Goal: Transaction & Acquisition: Book appointment/travel/reservation

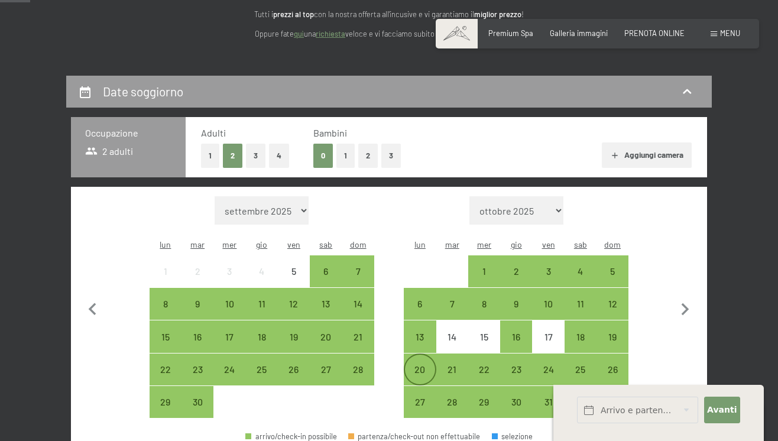
scroll to position [156, 0]
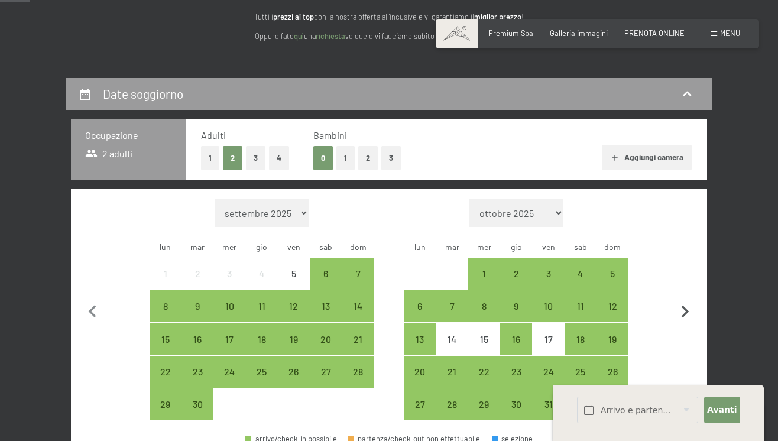
click at [681, 300] on icon "button" at bounding box center [685, 312] width 25 height 25
select select "2025-10-01"
select select "2025-11-01"
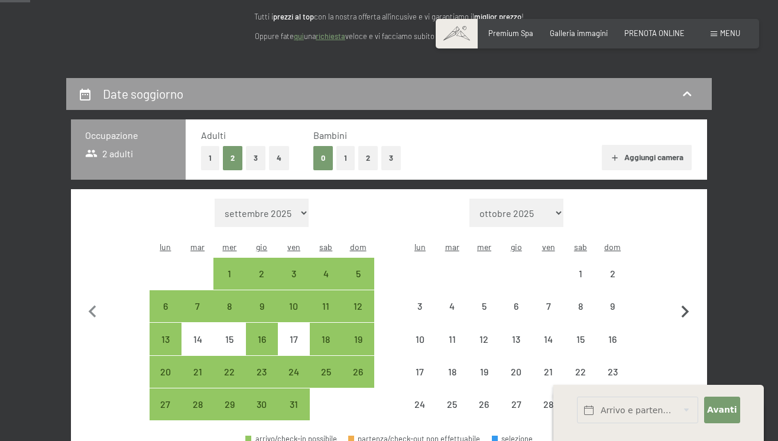
click at [681, 300] on icon "button" at bounding box center [685, 312] width 25 height 25
select select "2025-11-01"
select select "2025-12-01"
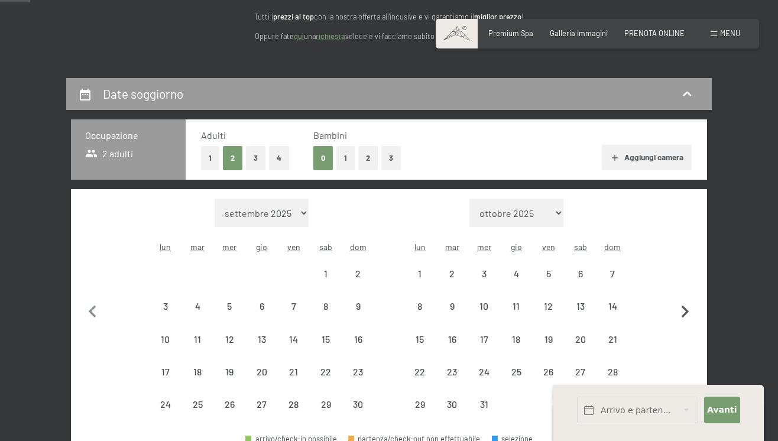
click at [681, 300] on icon "button" at bounding box center [685, 312] width 25 height 25
select select "2025-12-01"
select select "2026-01-01"
click at [681, 300] on icon "button" at bounding box center [685, 312] width 25 height 25
select select "2026-01-01"
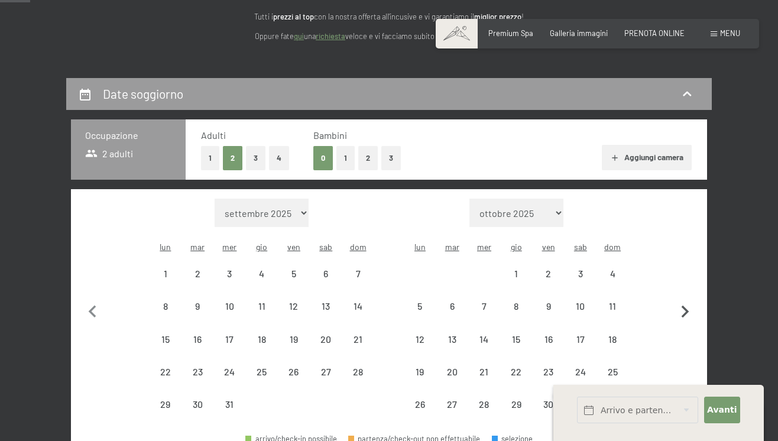
select select "2026-02-01"
click at [681, 300] on icon "button" at bounding box center [685, 312] width 25 height 25
select select "2026-02-01"
select select "2026-03-01"
select select "2026-02-01"
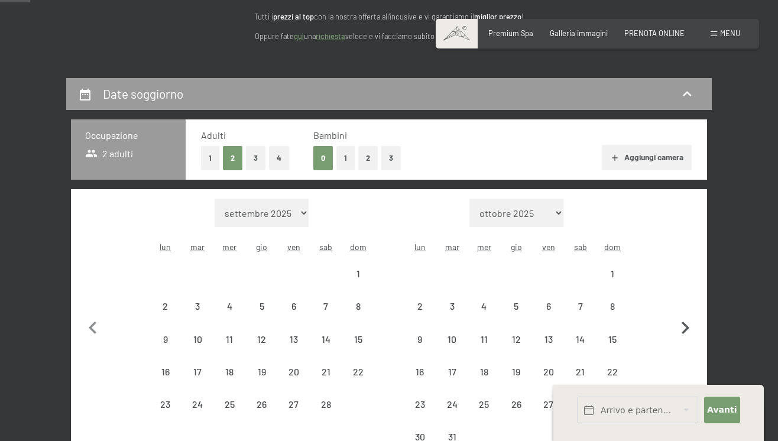
select select "2026-03-01"
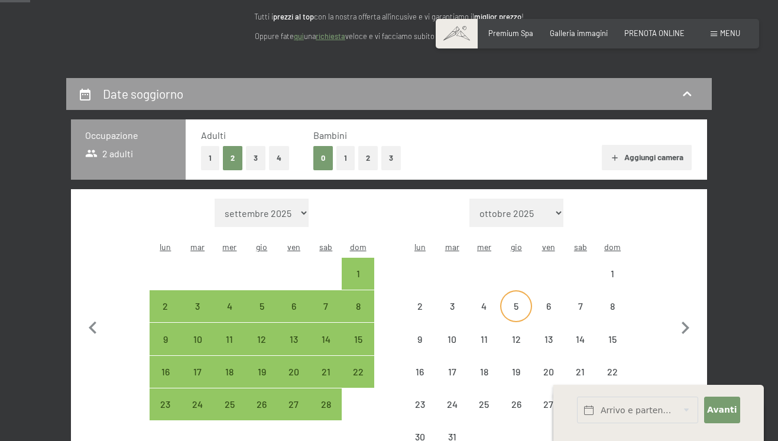
select select "2026-02-01"
select select "2026-03-01"
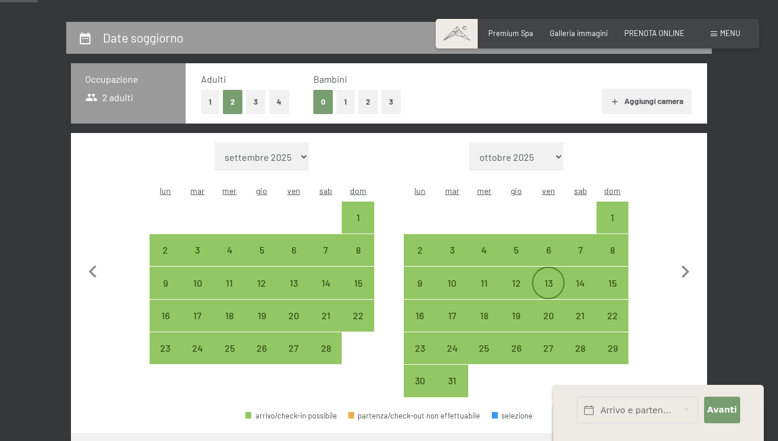
scroll to position [223, 0]
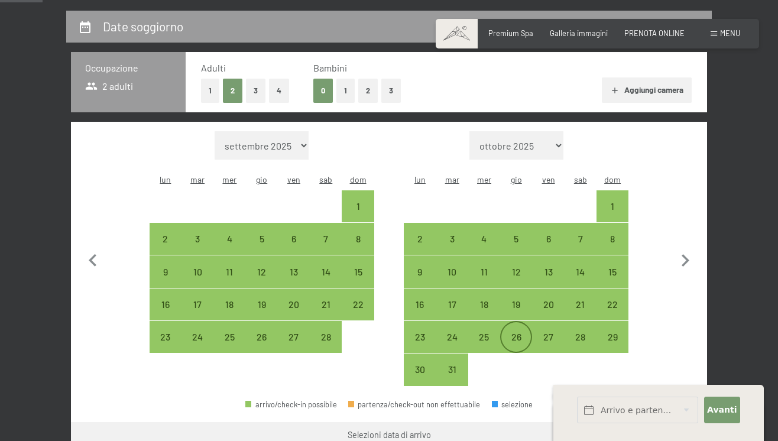
click at [518, 332] on div "26" at bounding box center [517, 347] width 30 height 30
select select "2026-02-01"
select select "2026-03-01"
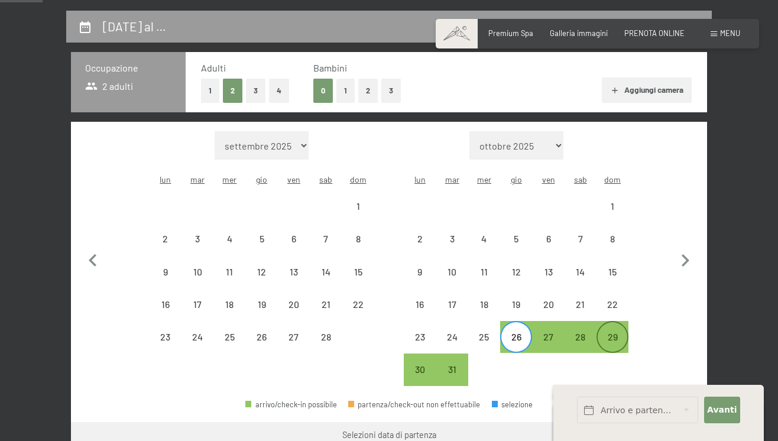
click at [614, 332] on div "29" at bounding box center [613, 347] width 30 height 30
select select "2026-02-01"
select select "2026-03-01"
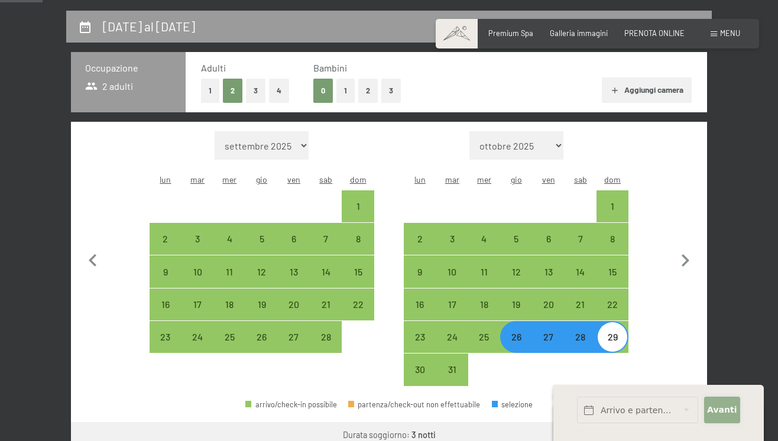
click at [713, 413] on span "Avanti" at bounding box center [722, 411] width 30 height 12
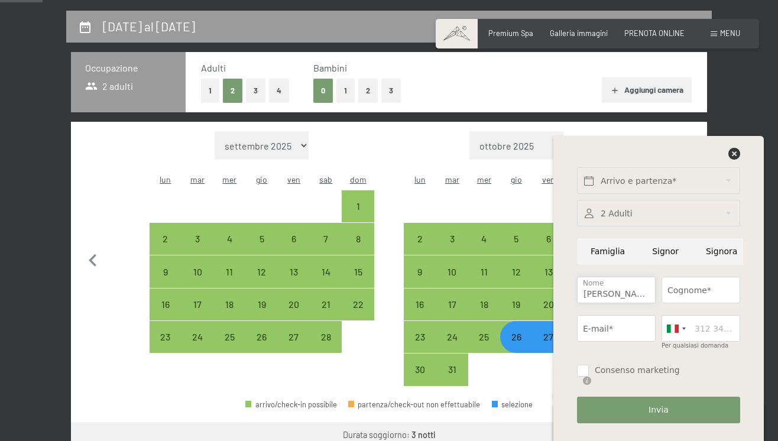
type input "ciro"
type input "de luca picione"
click at [760, 276] on div "Arrivo e partenza* Avanti Nascondere i campi dell'indirizzo 2 Adulti 2 Adulti P…" at bounding box center [659, 288] width 211 height 305
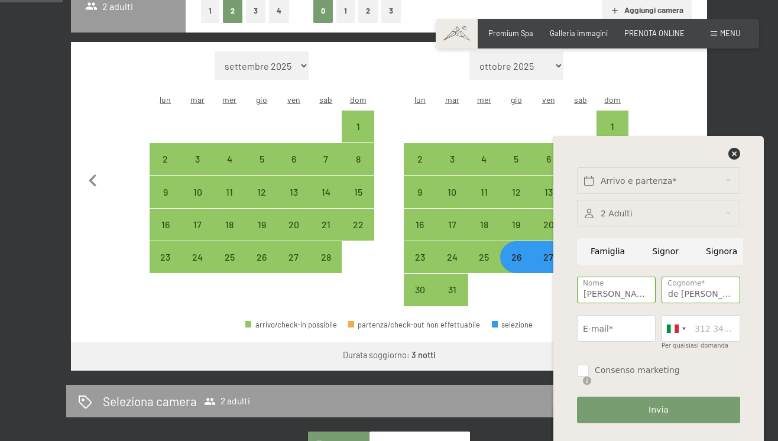
scroll to position [294, 0]
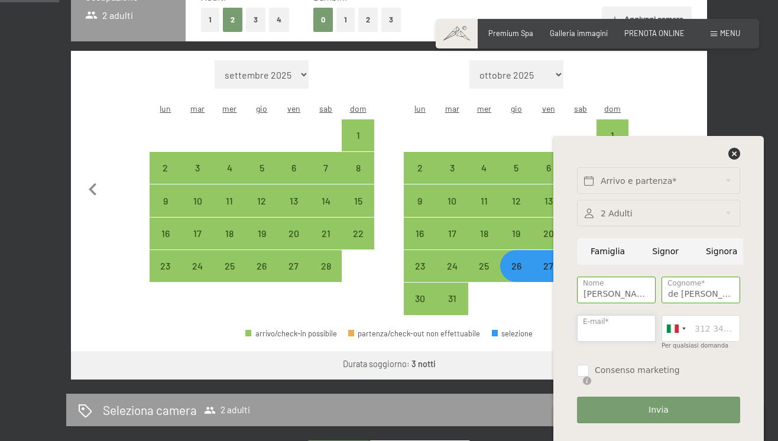
click at [600, 326] on input "E-mail*" at bounding box center [616, 328] width 79 height 27
type input "ciro.delucapicione@gmail"
click at [680, 334] on div at bounding box center [676, 328] width 27 height 25
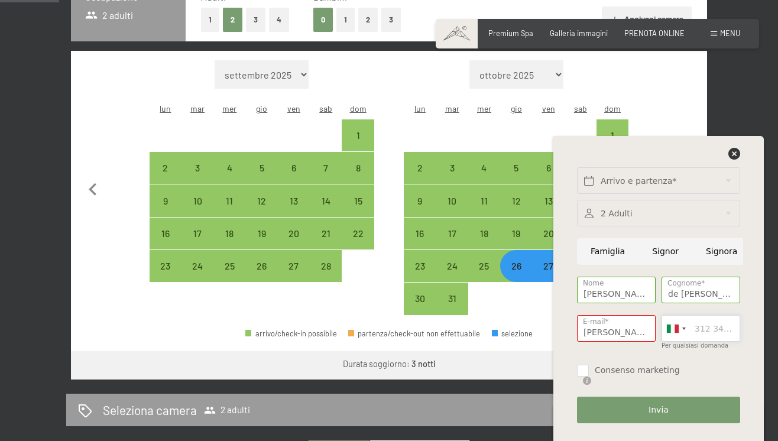
click at [693, 328] on input "Per qualsiasi domanda" at bounding box center [701, 328] width 79 height 27
click at [675, 328] on div at bounding box center [673, 329] width 12 height 8
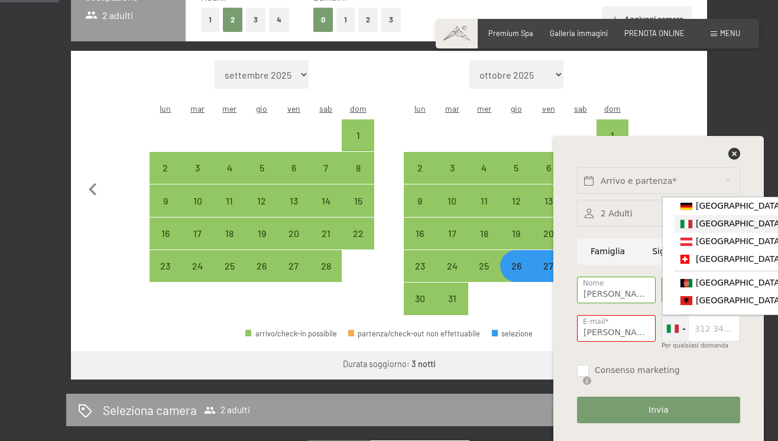
click at [711, 221] on span "[GEOGRAPHIC_DATA] ([GEOGRAPHIC_DATA])" at bounding box center [787, 223] width 183 height 9
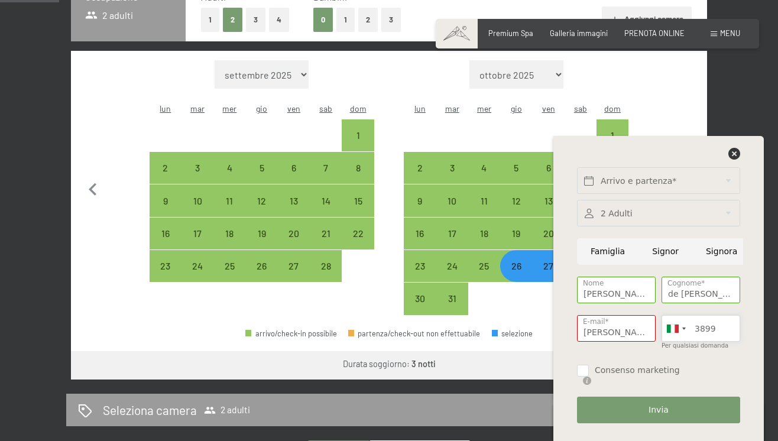
type input "3899933686"
click at [579, 373] on input "Consenso marketing" at bounding box center [583, 371] width 12 height 12
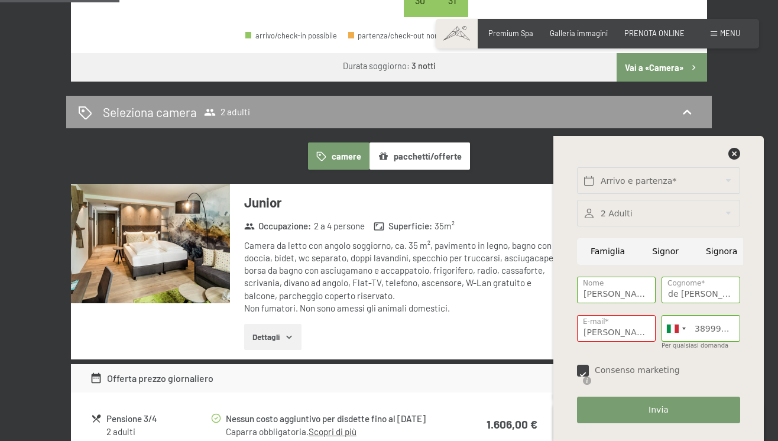
scroll to position [592, 0]
click at [581, 374] on input "Consenso marketing" at bounding box center [583, 371] width 12 height 12
checkbox input "false"
click at [733, 150] on icon at bounding box center [735, 154] width 12 height 12
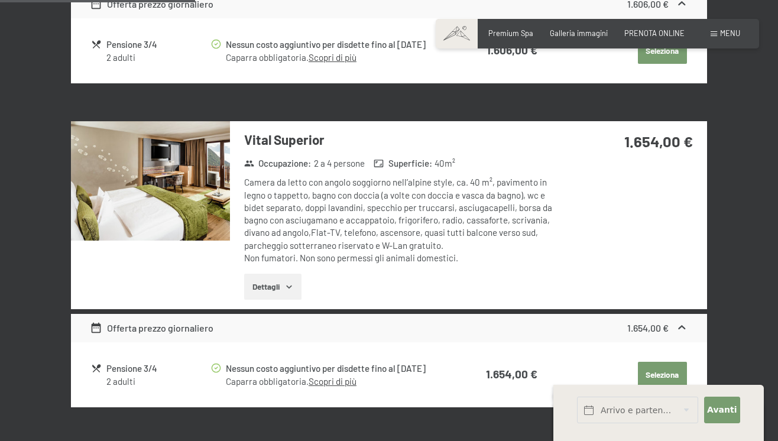
scroll to position [968, 0]
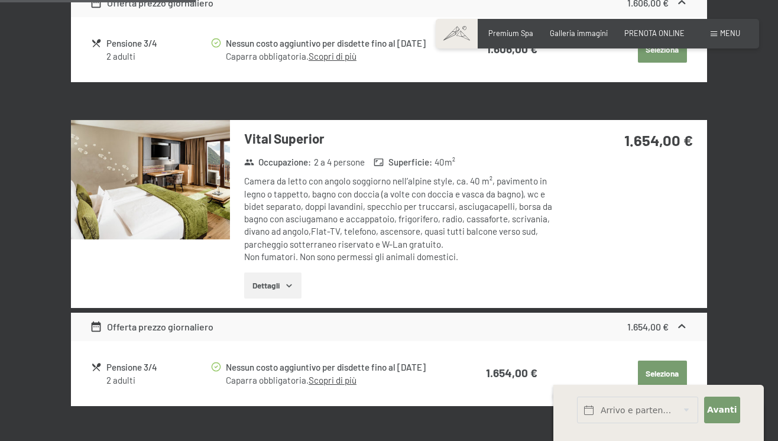
click at [287, 281] on icon "button" at bounding box center [289, 285] width 9 height 9
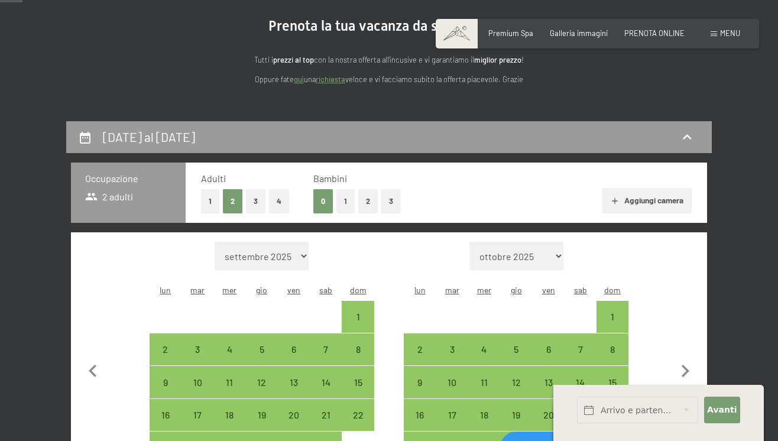
scroll to position [116, 0]
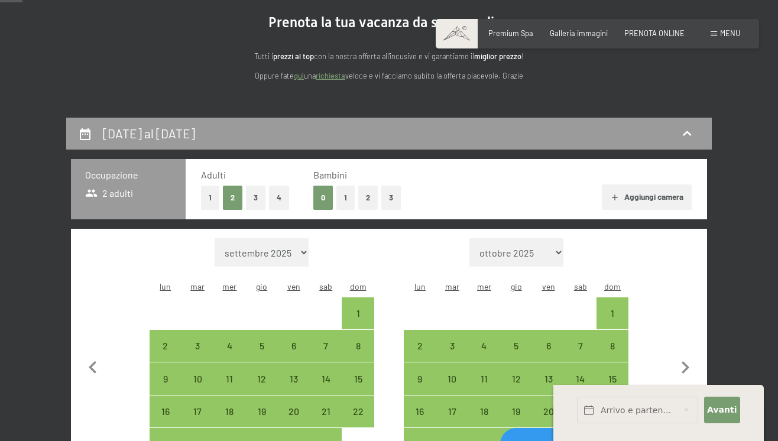
click at [636, 194] on button "Aggiungi camera" at bounding box center [646, 198] width 89 height 26
select select "2026-02-01"
select select "2026-03-01"
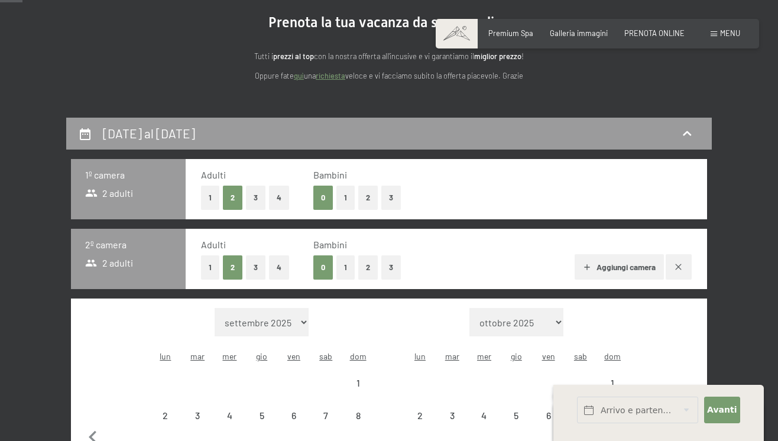
select select "2026-02-01"
select select "2026-03-01"
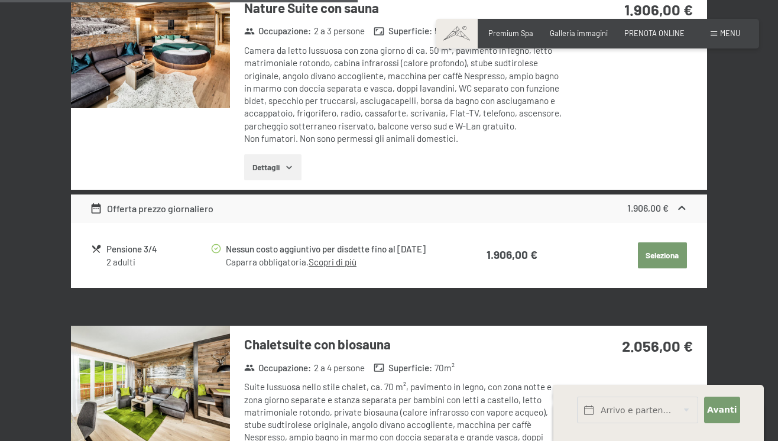
scroll to position [1824, 0]
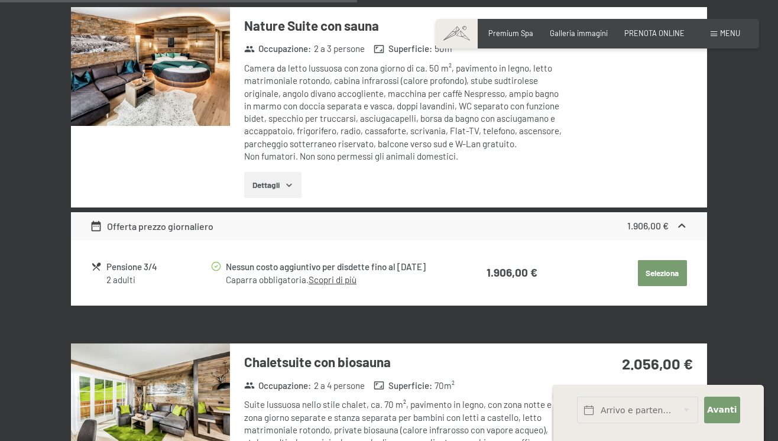
click at [290, 180] on icon "button" at bounding box center [289, 184] width 9 height 9
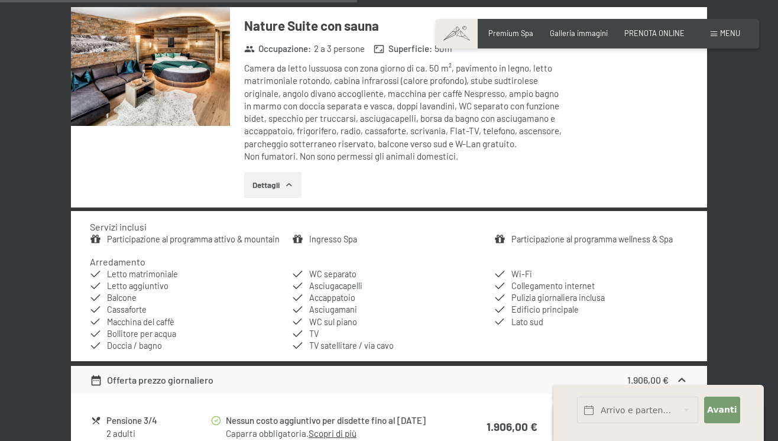
click at [290, 180] on icon "button" at bounding box center [289, 184] width 9 height 9
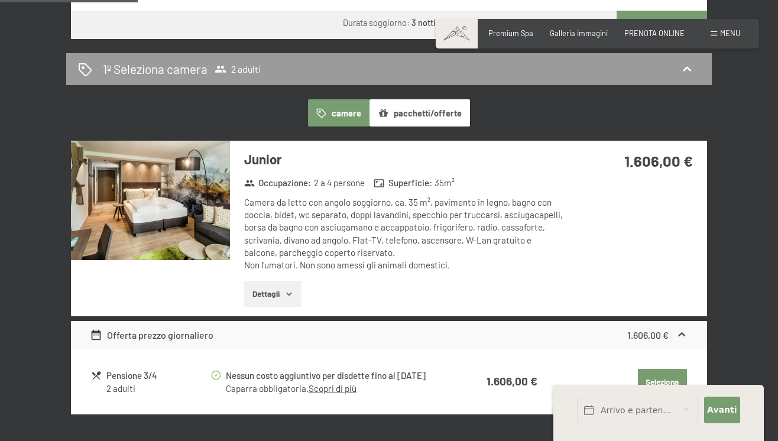
scroll to position [705, 0]
click at [315, 223] on div "Camera da letto con angolo soggiorno, ca. 35 m², pavimento in legno, bagno con …" at bounding box center [404, 234] width 320 height 76
click at [318, 219] on div "Camera da letto con angolo soggiorno, ca. 35 m², pavimento in legno, bagno con …" at bounding box center [404, 234] width 320 height 76
click at [314, 176] on div "Occupazione : 2 a 4 persone" at bounding box center [305, 183] width 130 height 14
click at [358, 99] on button "camere" at bounding box center [339, 112] width 62 height 27
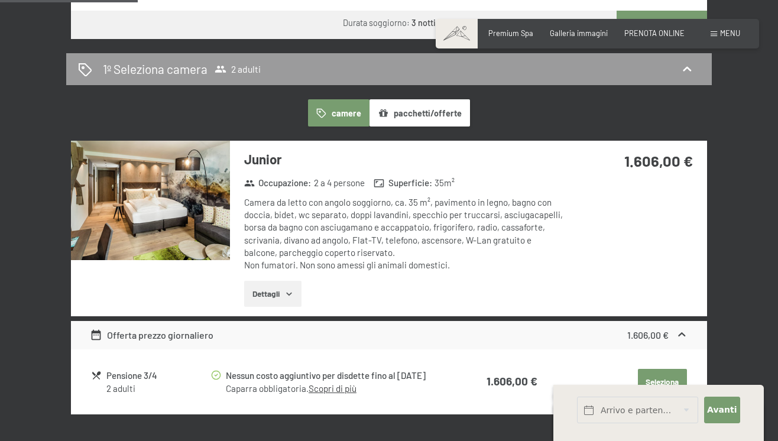
click at [415, 99] on button "pacchetti/offerte" at bounding box center [420, 112] width 101 height 27
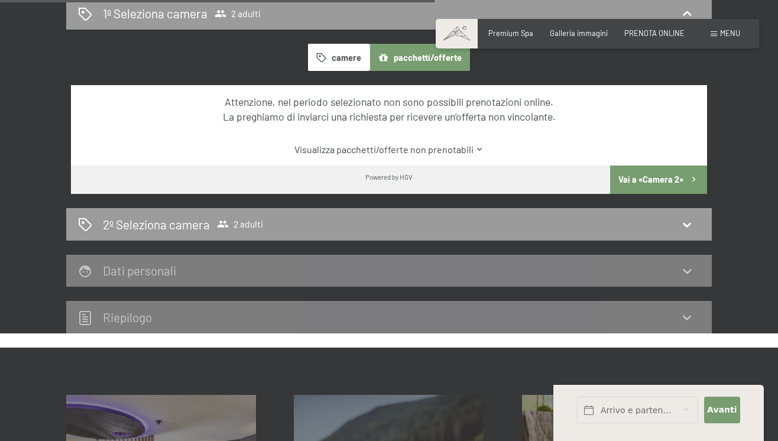
scroll to position [766, 0]
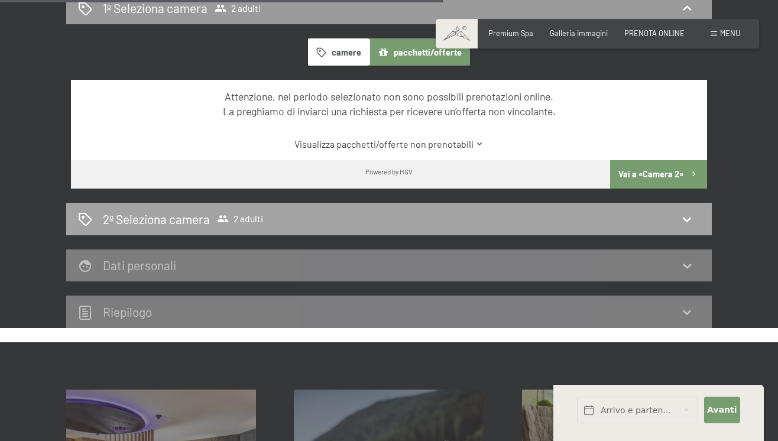
click at [240, 213] on span "2 adulti" at bounding box center [240, 219] width 46 height 12
select select "2026-02-01"
select select "2026-03-01"
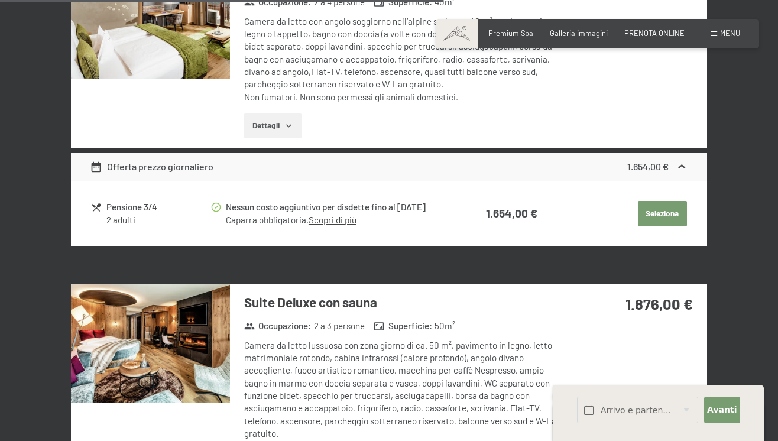
scroll to position [232, 0]
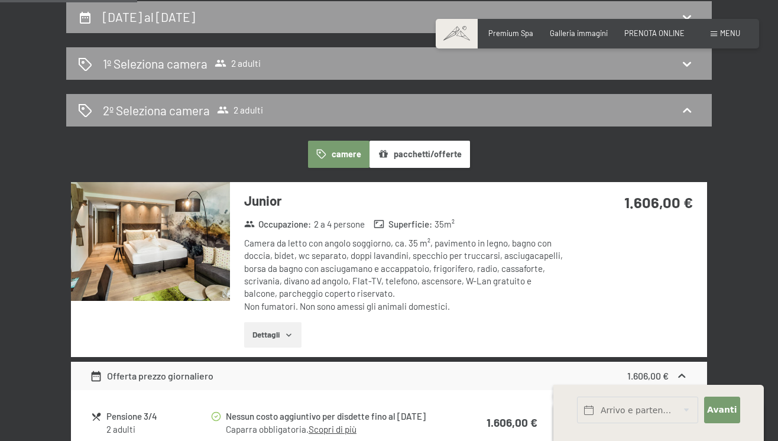
click at [201, 257] on img at bounding box center [150, 241] width 159 height 119
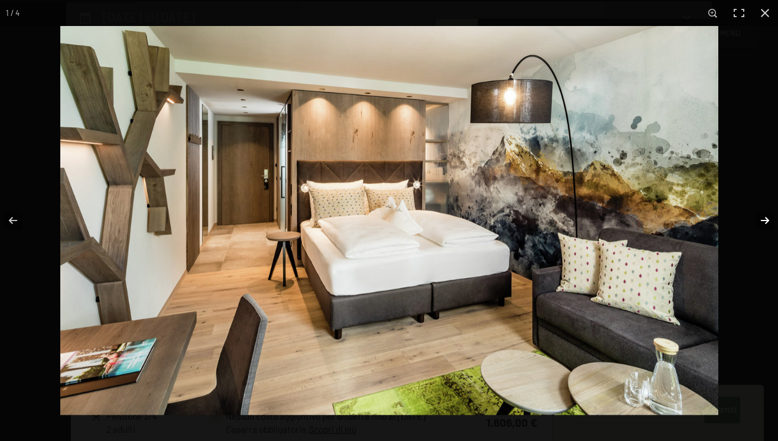
click at [762, 225] on button "button" at bounding box center [757, 220] width 41 height 59
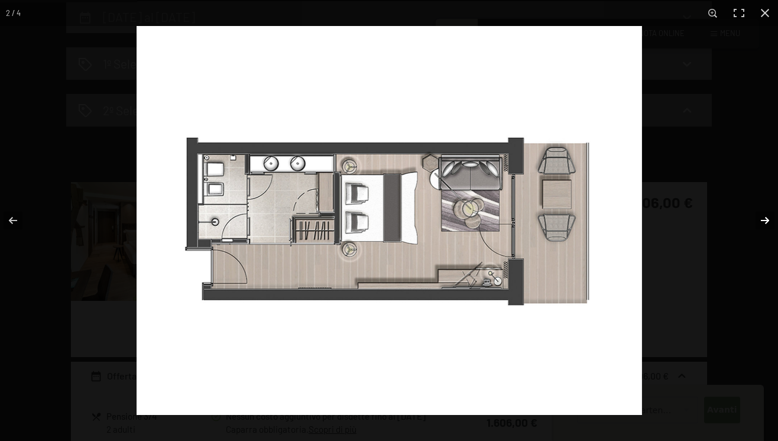
click at [762, 225] on button "button" at bounding box center [757, 220] width 41 height 59
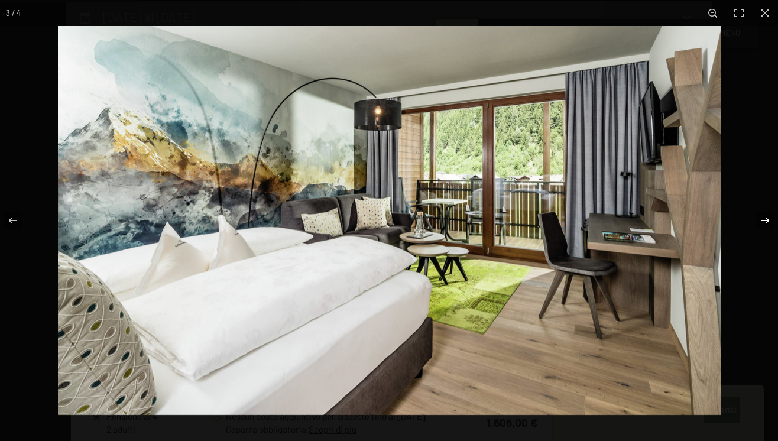
click at [762, 225] on button "button" at bounding box center [757, 220] width 41 height 59
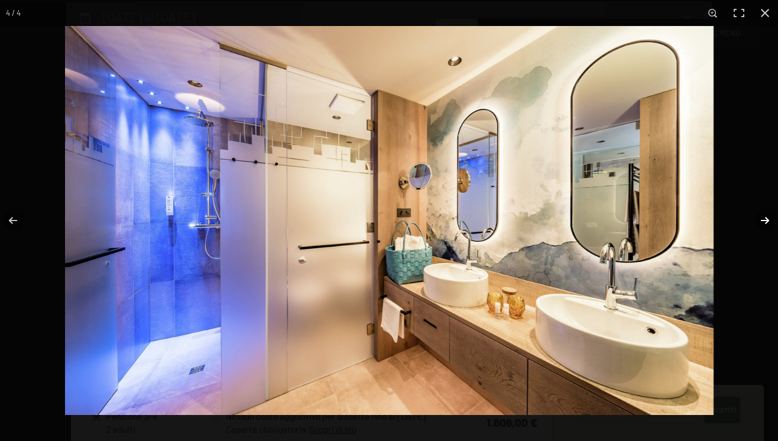
click at [762, 225] on button "button" at bounding box center [757, 220] width 41 height 59
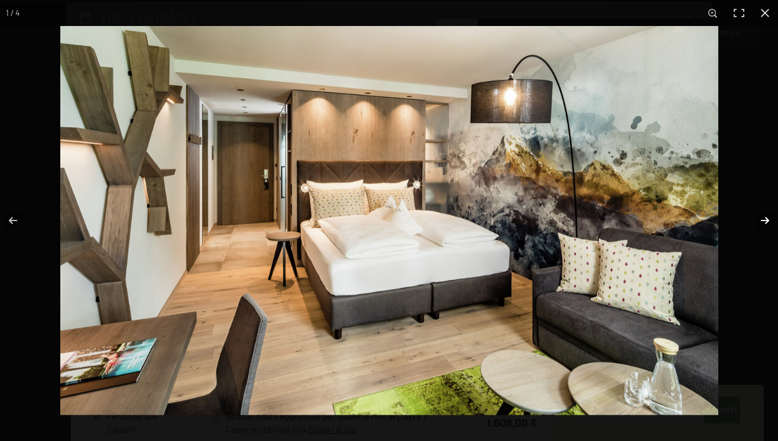
click at [762, 225] on button "button" at bounding box center [757, 220] width 41 height 59
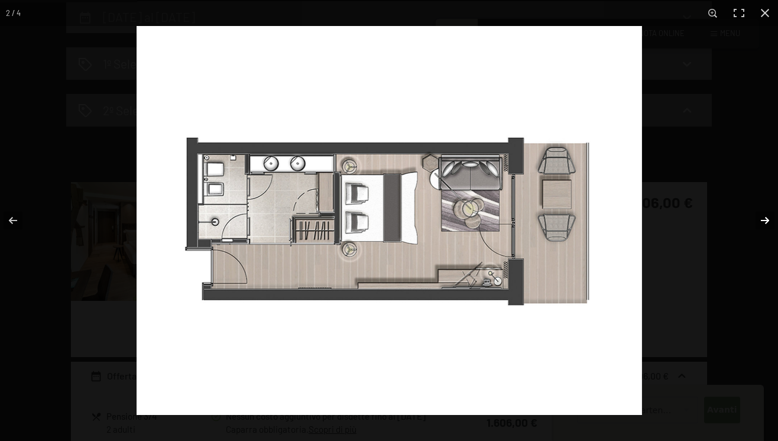
click at [762, 225] on button "button" at bounding box center [757, 220] width 41 height 59
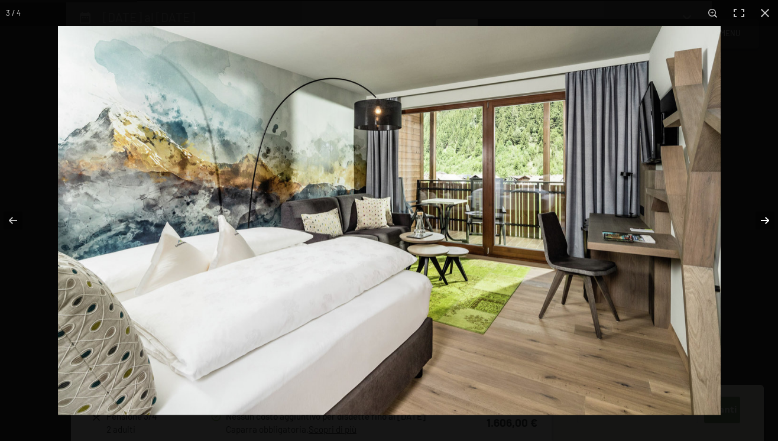
click at [762, 225] on button "button" at bounding box center [757, 220] width 41 height 59
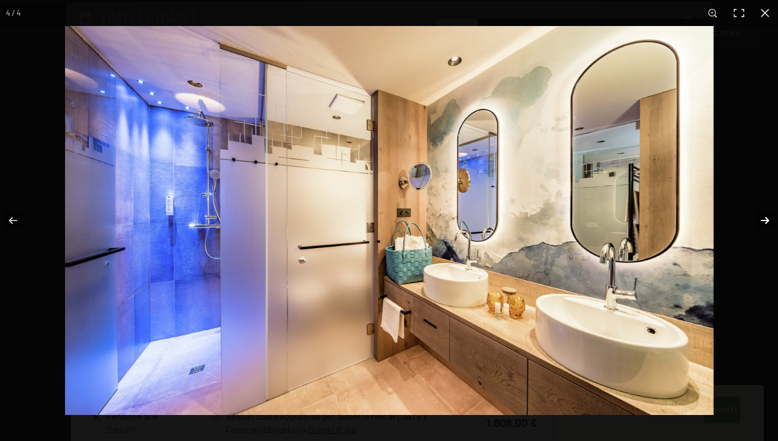
click at [762, 225] on button "button" at bounding box center [757, 220] width 41 height 59
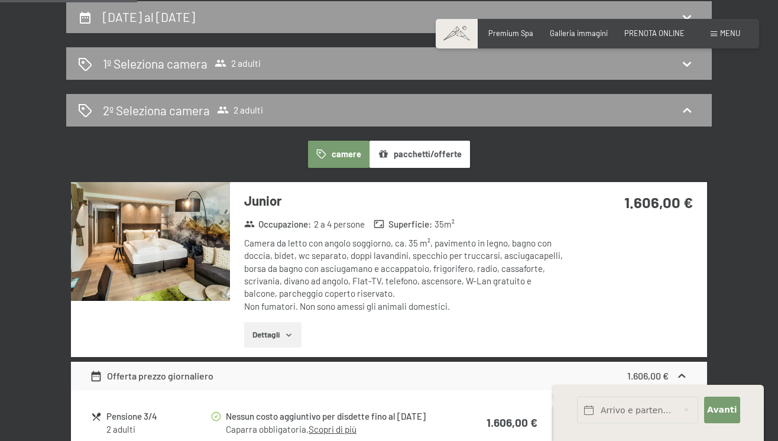
click at [0, 0] on button "button" at bounding box center [0, 0] width 0 height 0
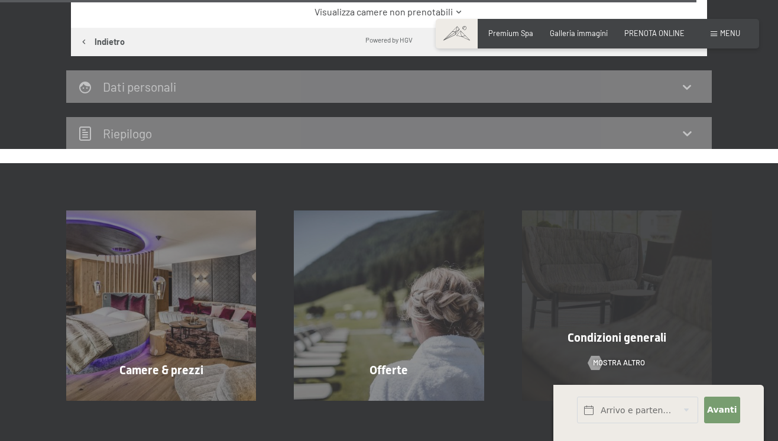
scroll to position [3158, 0]
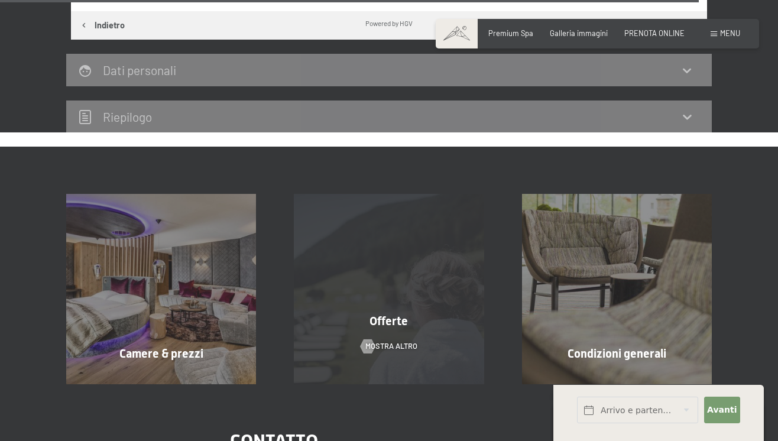
click at [375, 265] on div "Offerte mostra altro" at bounding box center [389, 289] width 228 height 190
